Goal: Task Accomplishment & Management: Use online tool/utility

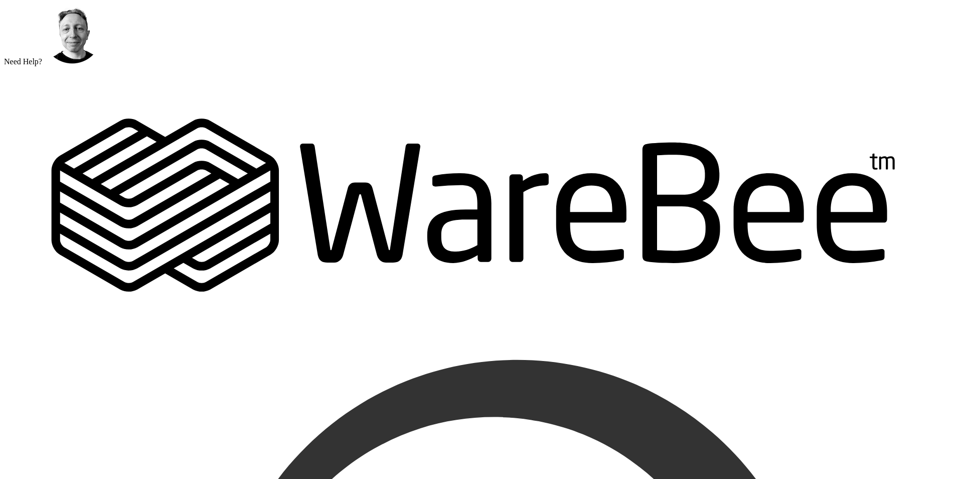
scroll to position [50, 0]
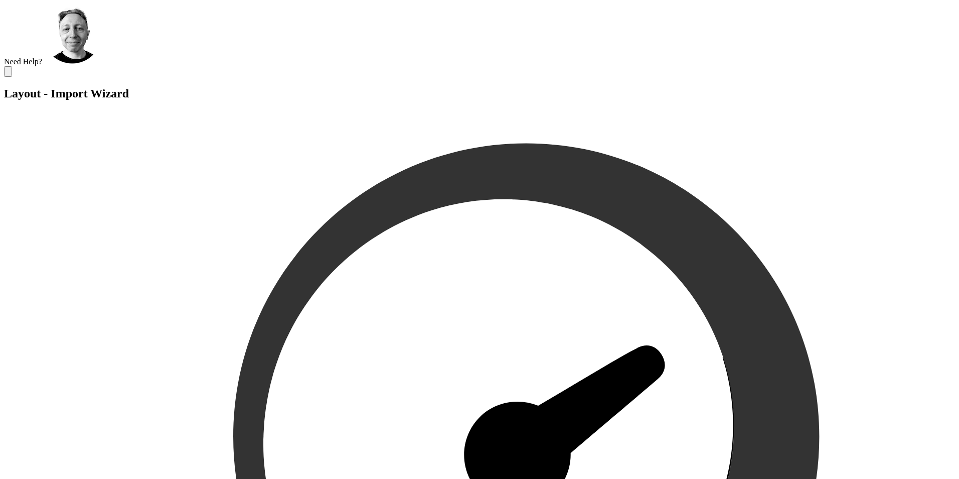
scroll to position [12, 0]
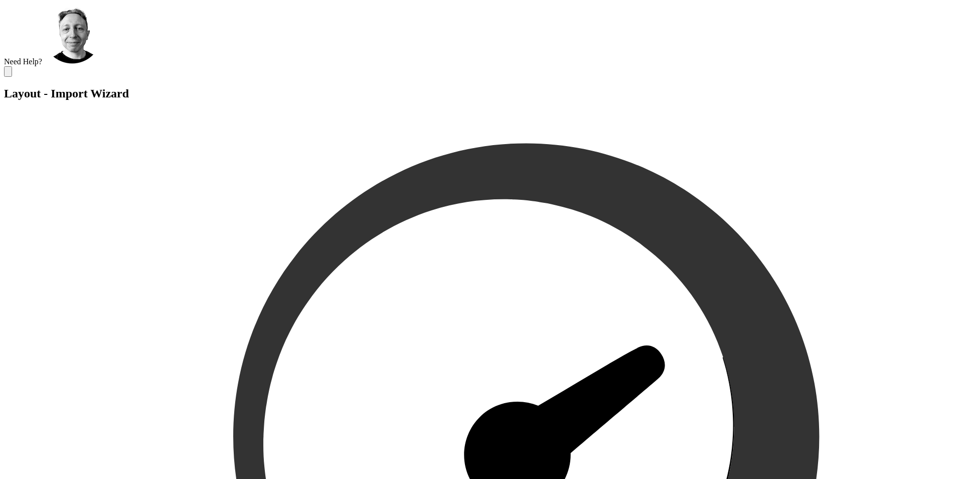
scroll to position [12, 0]
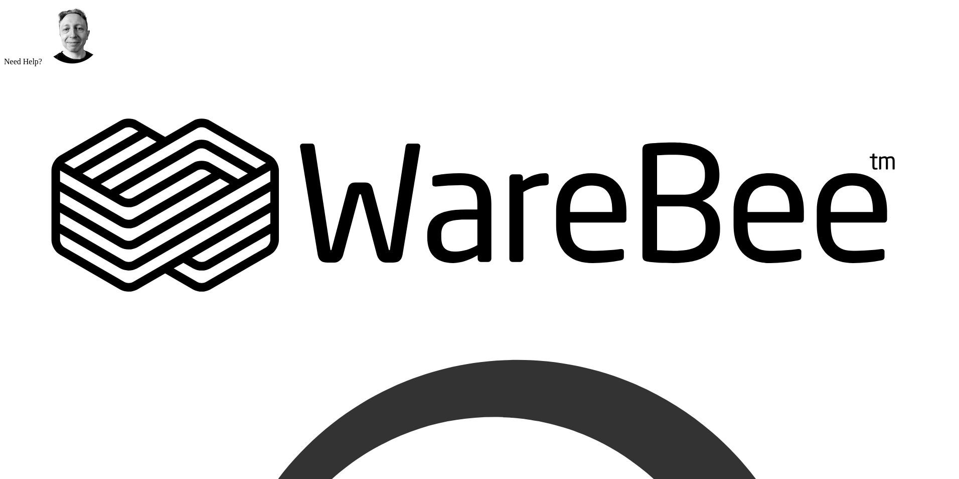
scroll to position [100, 0]
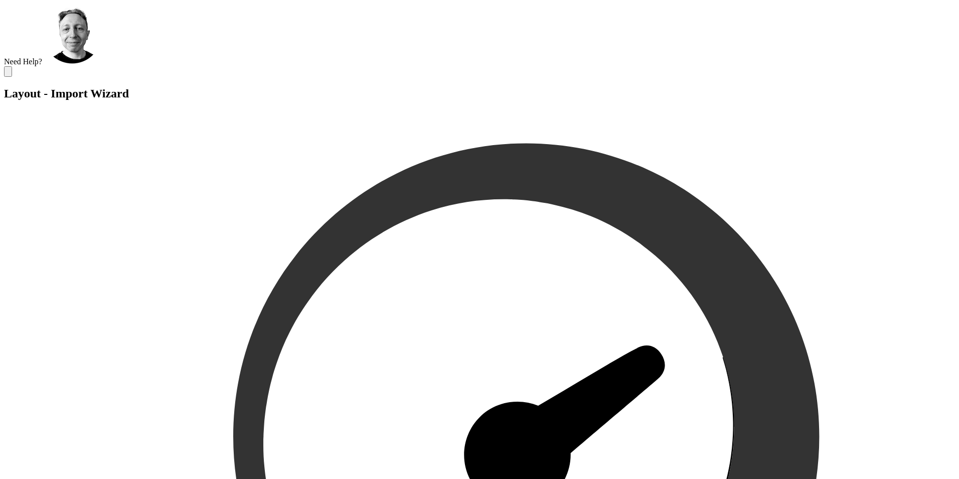
click at [12, 66] on button at bounding box center [8, 71] width 8 height 11
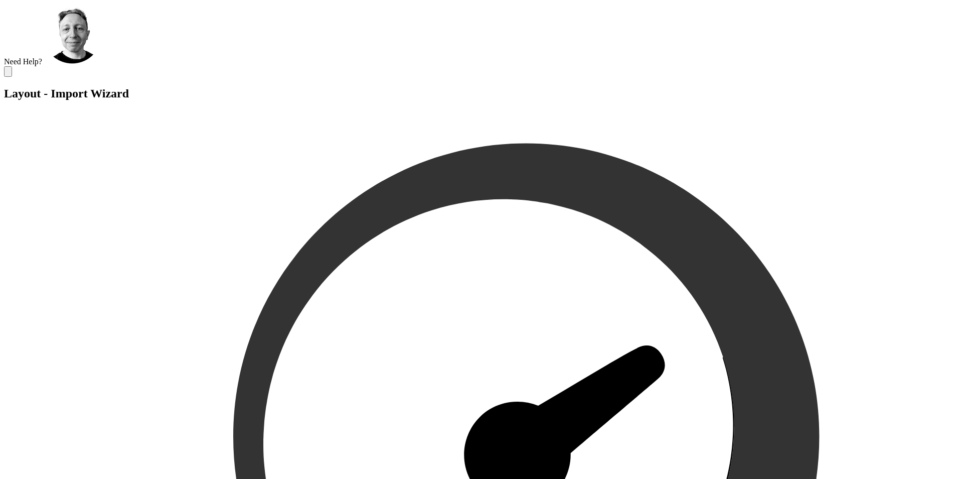
click at [24, 81] on icon at bounding box center [40, 106] width 50 height 50
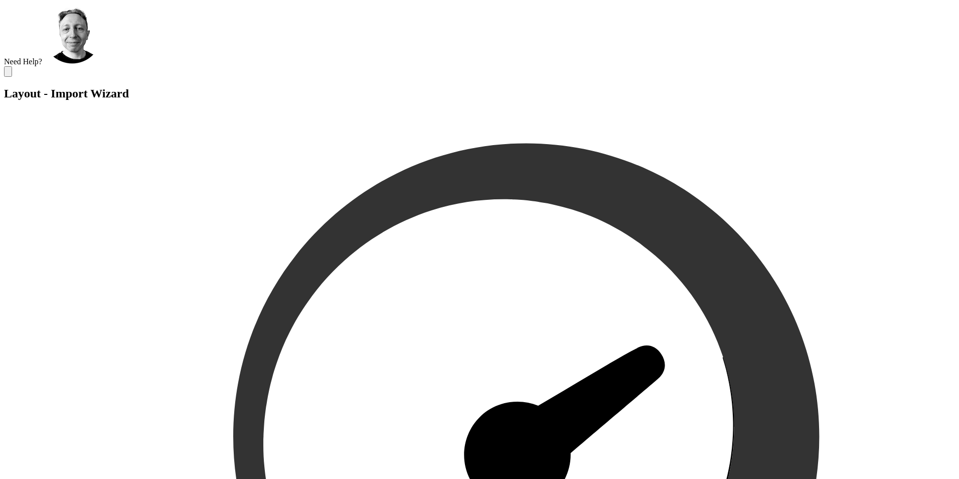
click at [8, 74] on icon at bounding box center [8, 74] width 0 height 0
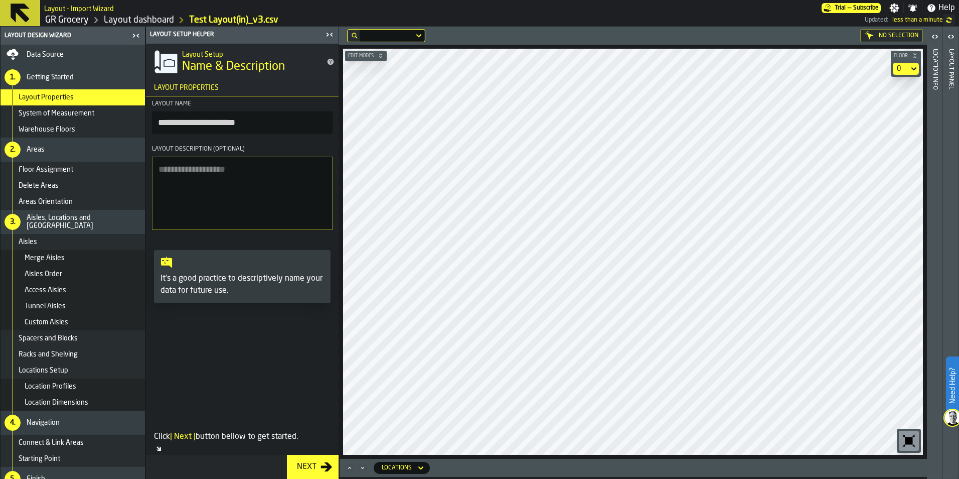
click at [352, 467] on icon "Maximize" at bounding box center [350, 468] width 10 height 10
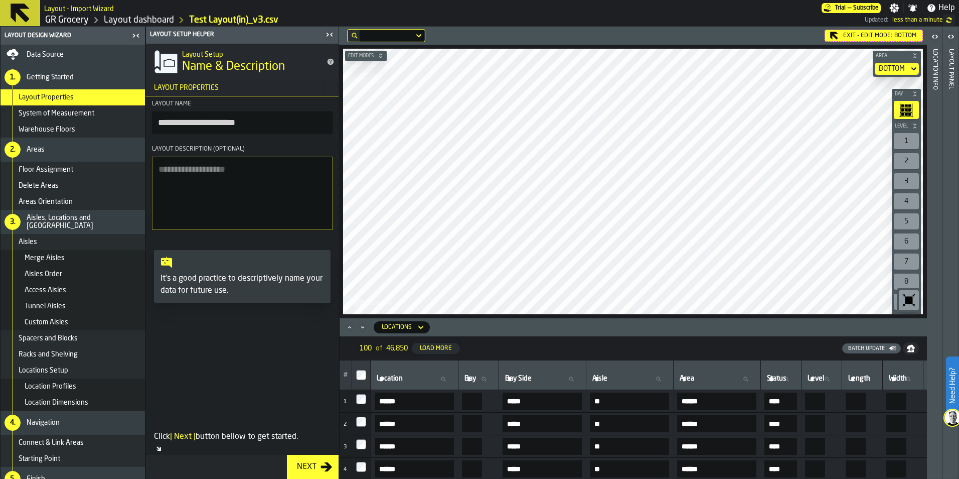
click at [331, 33] on icon "button-toggle-Close me" at bounding box center [330, 35] width 12 height 12
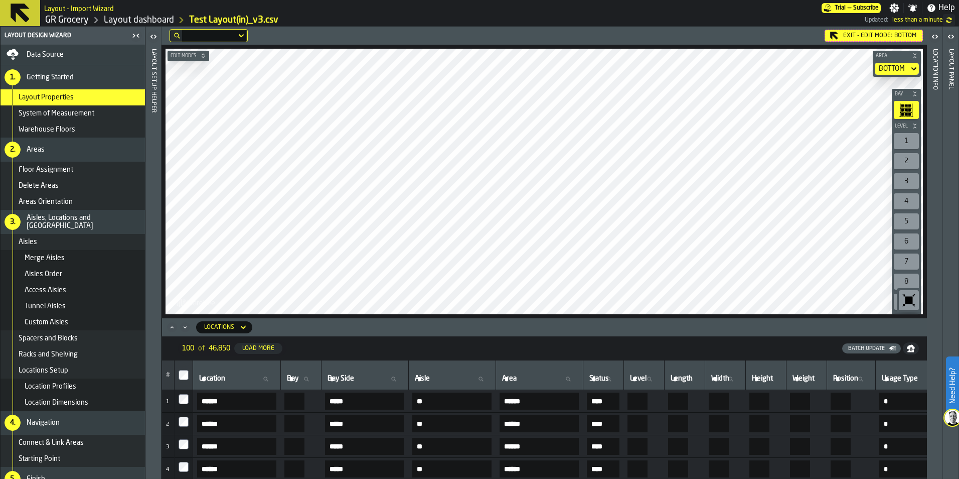
click at [373, 324] on div "Exit - Edit Mode: BOTTOM Edit Modes Area BOTTOM Bay Level 1 2 3 4 5 6 7 8 9 10 …" at bounding box center [545, 253] width 766 height 452
click at [383, 321] on div "Exit - Edit Mode: BOTTOM Edit Modes Area BOTTOM Bay Level 1 2 3 4 5 6 7 8 9 10 …" at bounding box center [545, 253] width 766 height 452
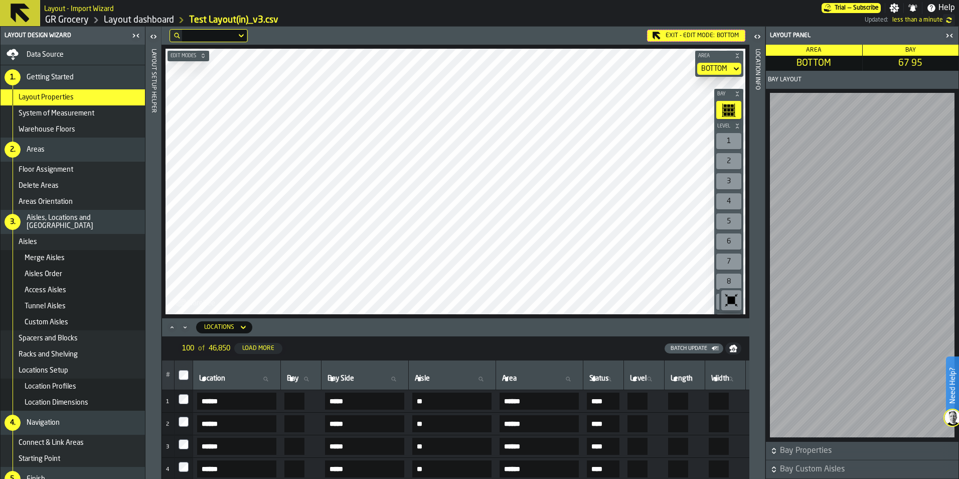
click at [416, 319] on div "Exit - Edit Mode: BOTTOM Edit Modes Area BOTTOM Bay Level 1 2 3 4 5 6 7 8 9 10 …" at bounding box center [456, 253] width 588 height 452
click at [410, 333] on div "Exit - Edit Mode: BOTTOM Edit Modes Area BOTTOM Bay Level 1 2 3 4 5 6 7 8 9 10 …" at bounding box center [456, 253] width 588 height 452
click at [612, 317] on div "Edit Modes Area BOTTOM Bay Level 1 2 3 4 5 6 7 8 9 10 M A K I N G W A R E H O U…" at bounding box center [456, 181] width 588 height 273
click at [487, 334] on div "Exit - Edit Mode: BOTTOM Edit Modes Area BOTTOM Bay Level 1 2 3 4 5 6 7 8 9 10 …" at bounding box center [456, 253] width 588 height 452
click at [686, 31] on div "Exit - Edit Mode: BOTTOM" at bounding box center [696, 36] width 98 height 12
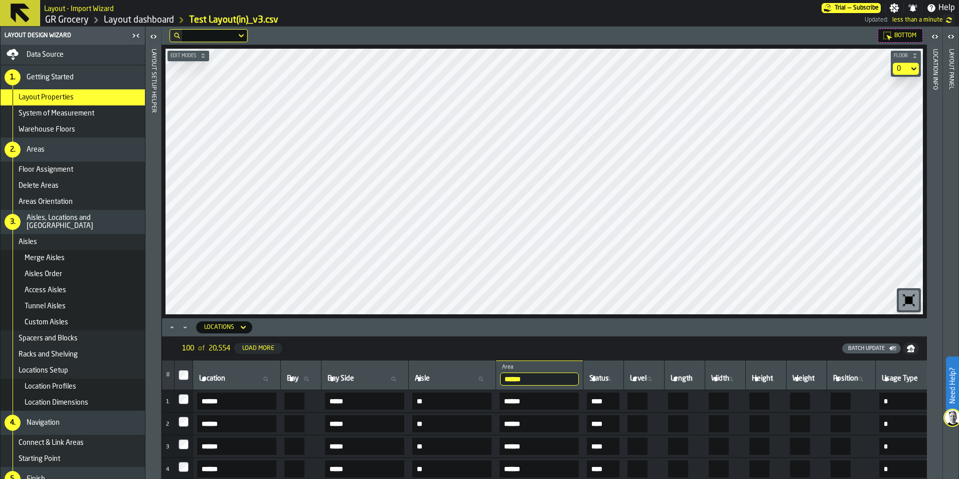
click at [62, 18] on link "GR Grocery" at bounding box center [67, 20] width 44 height 11
